Goal: Task Accomplishment & Management: Use online tool/utility

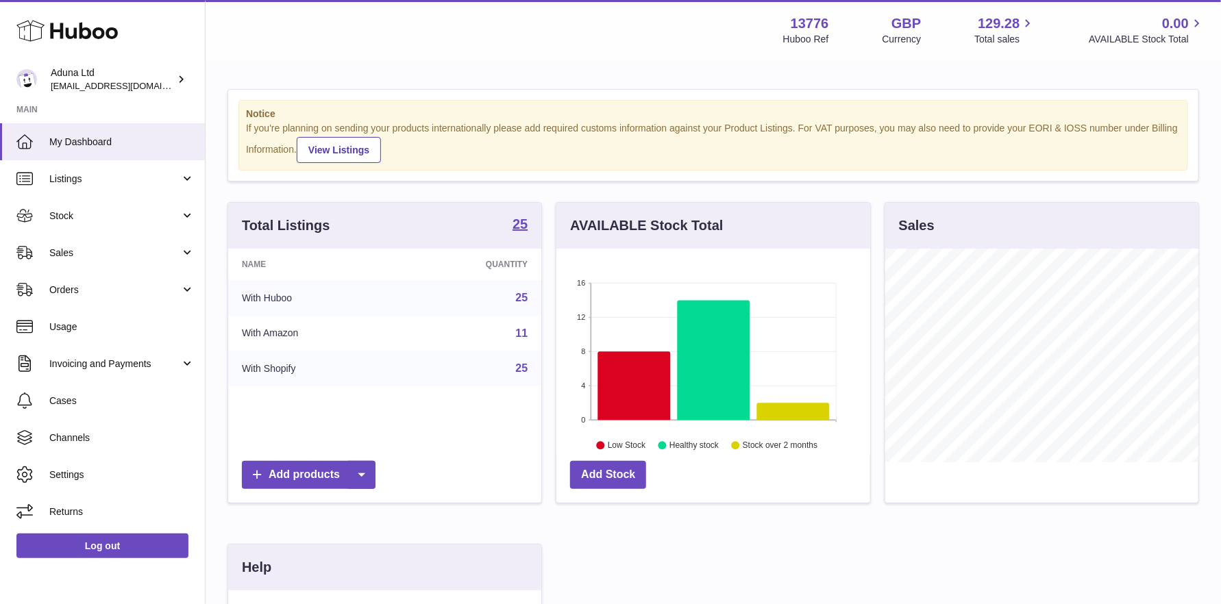
scroll to position [213, 314]
click at [60, 255] on span "Sales" at bounding box center [114, 253] width 131 height 13
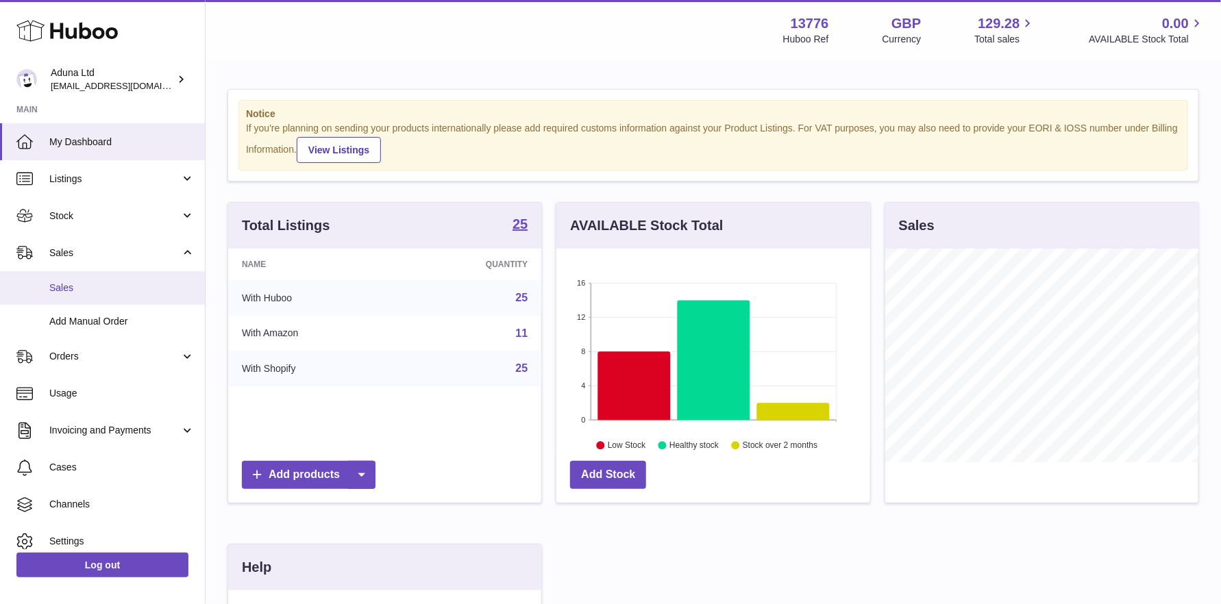
click at [74, 288] on span "Sales" at bounding box center [121, 288] width 145 height 13
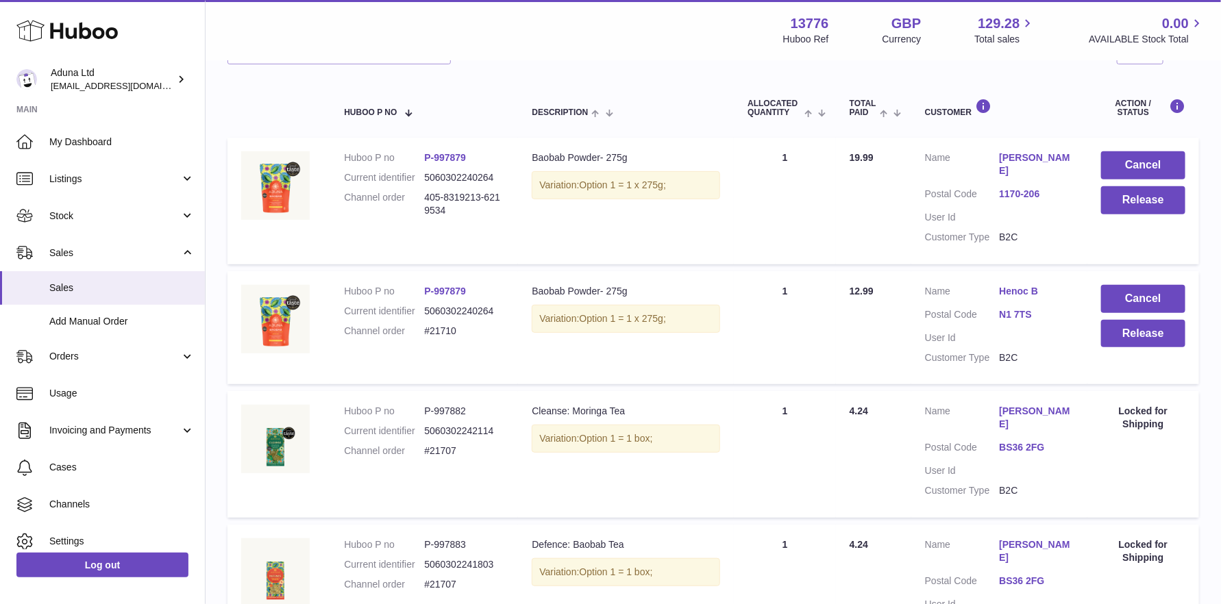
scroll to position [205, 0]
click at [1128, 325] on button "Release" at bounding box center [1143, 335] width 84 height 28
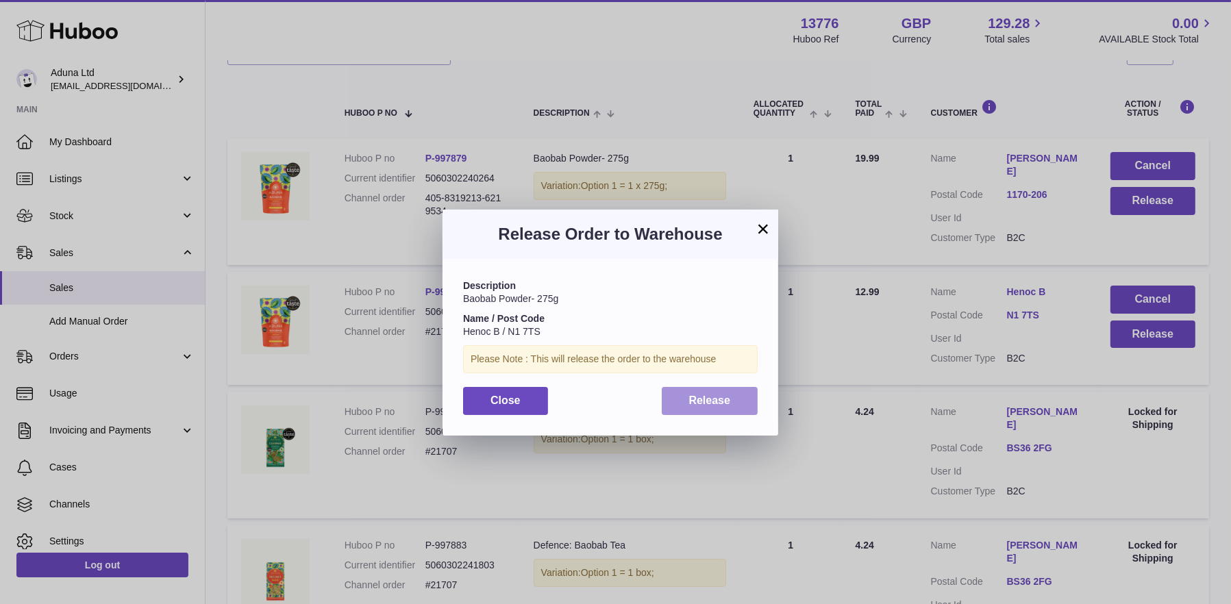
click at [693, 398] on span "Release" at bounding box center [710, 401] width 42 height 12
